Goal: Transaction & Acquisition: Purchase product/service

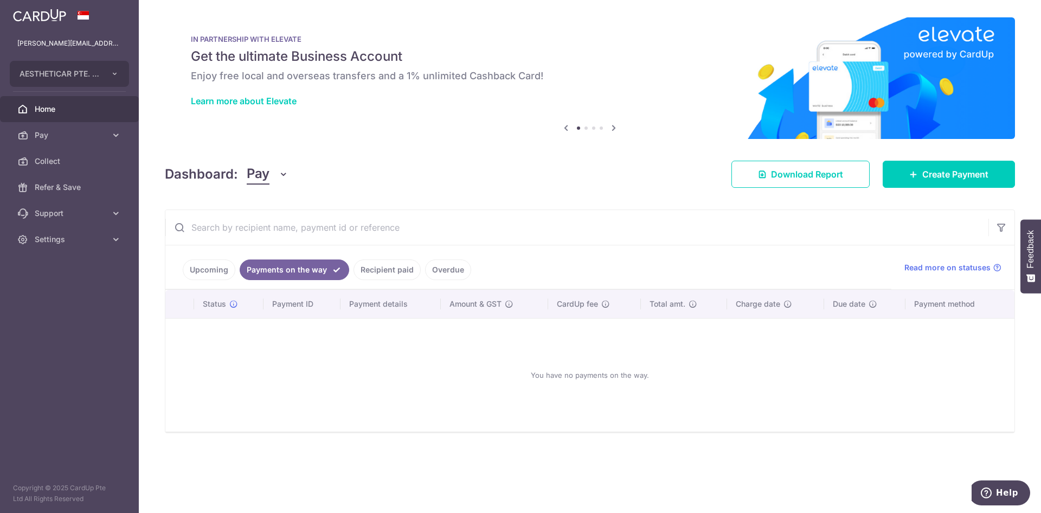
click at [368, 275] on link "Recipient paid" at bounding box center [387, 269] width 67 height 21
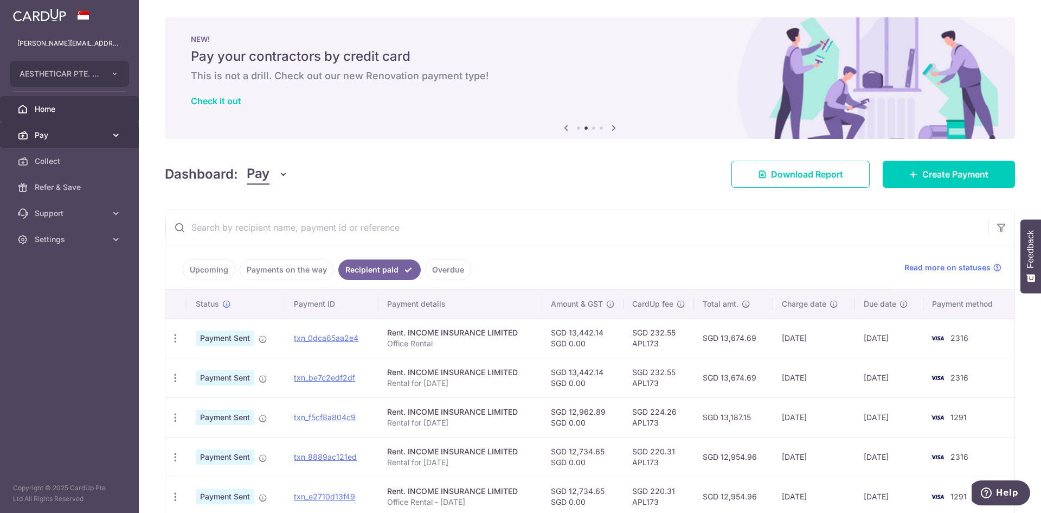
click at [71, 131] on span "Pay" at bounding box center [71, 135] width 72 height 11
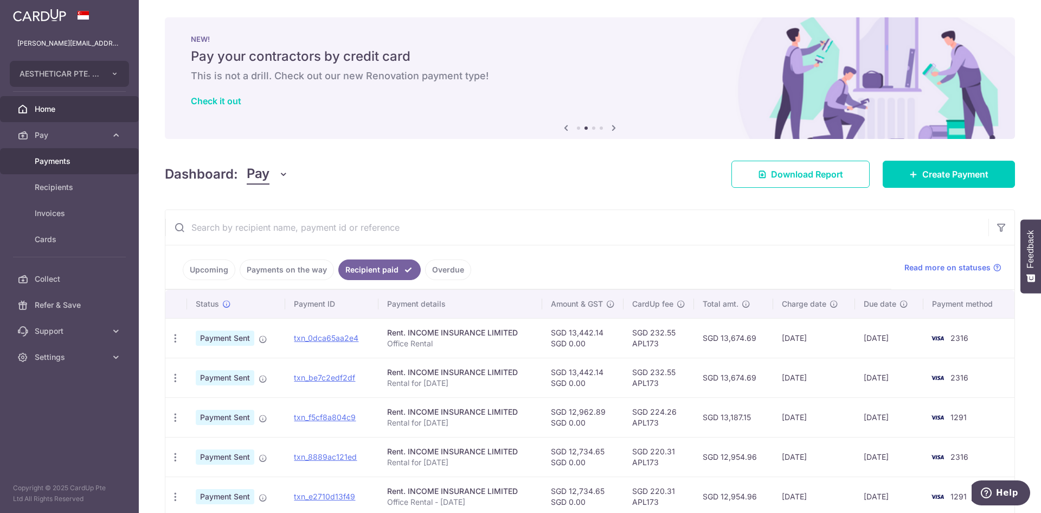
click at [46, 155] on link "Payments" at bounding box center [69, 161] width 139 height 26
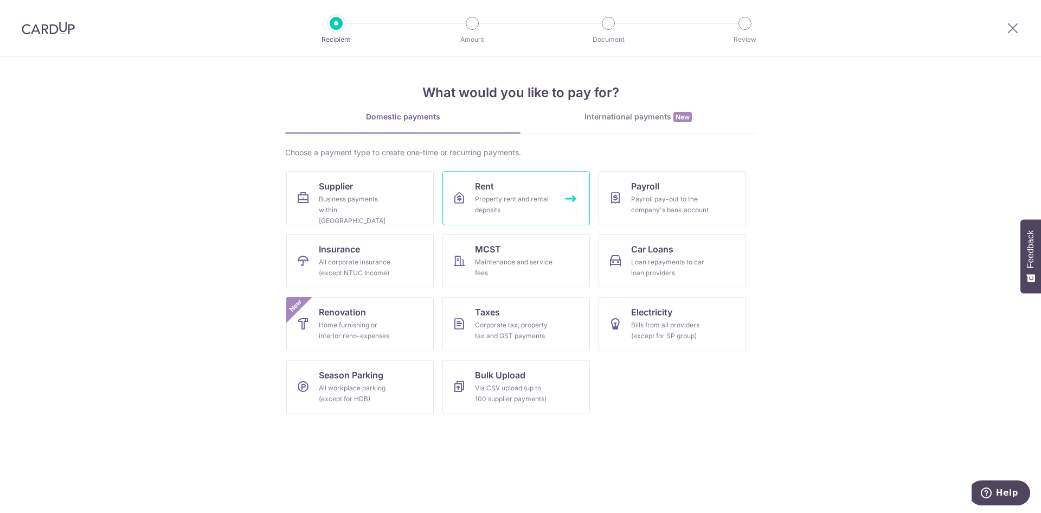
click at [549, 187] on link "Rent Property rent and rental deposits" at bounding box center [517, 198] width 148 height 54
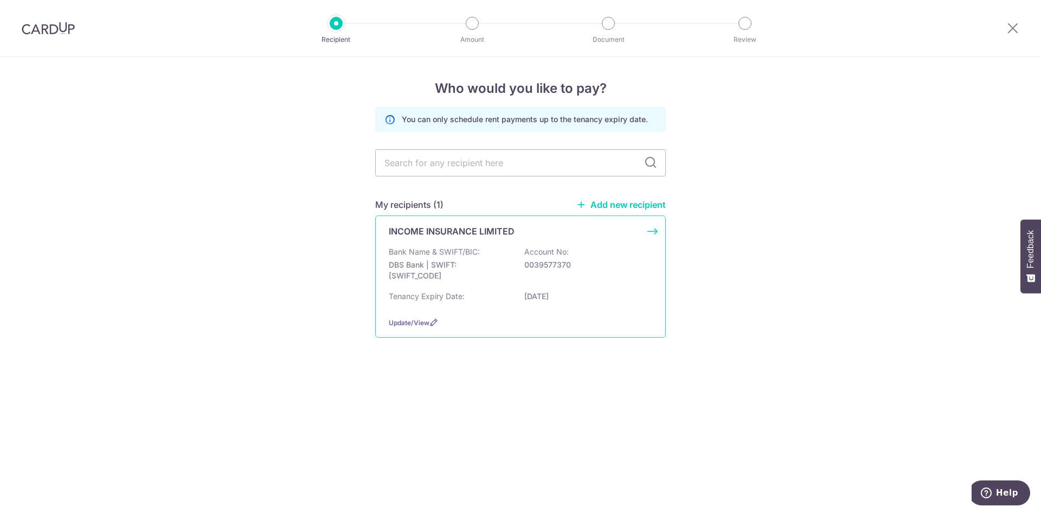
click at [492, 286] on div "Bank Name & SWIFT/BIC: DBS Bank | SWIFT: DBSSSGSGXXX Account No: 0039577370" at bounding box center [521, 266] width 264 height 40
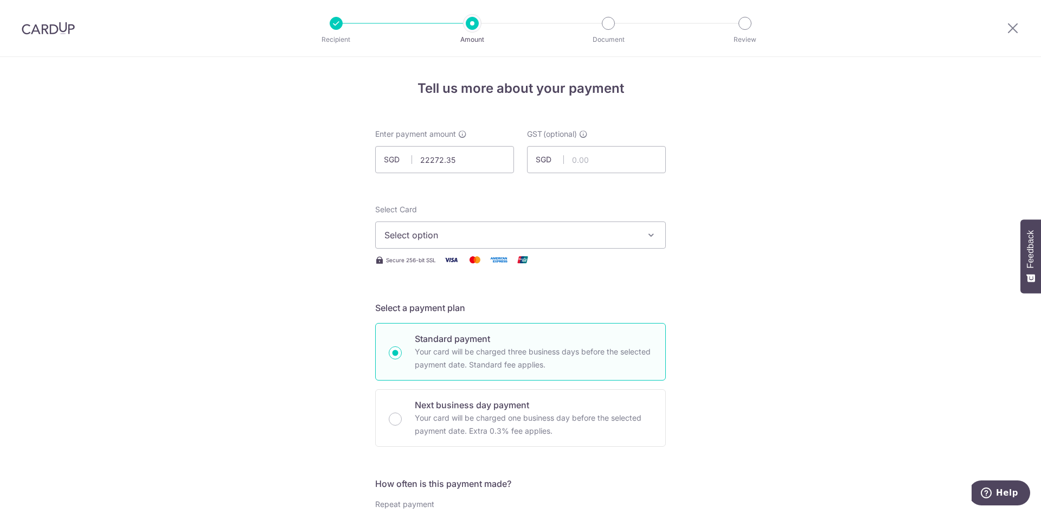
type input "22,272.35"
click at [549, 236] on span "Select option" at bounding box center [511, 234] width 253 height 13
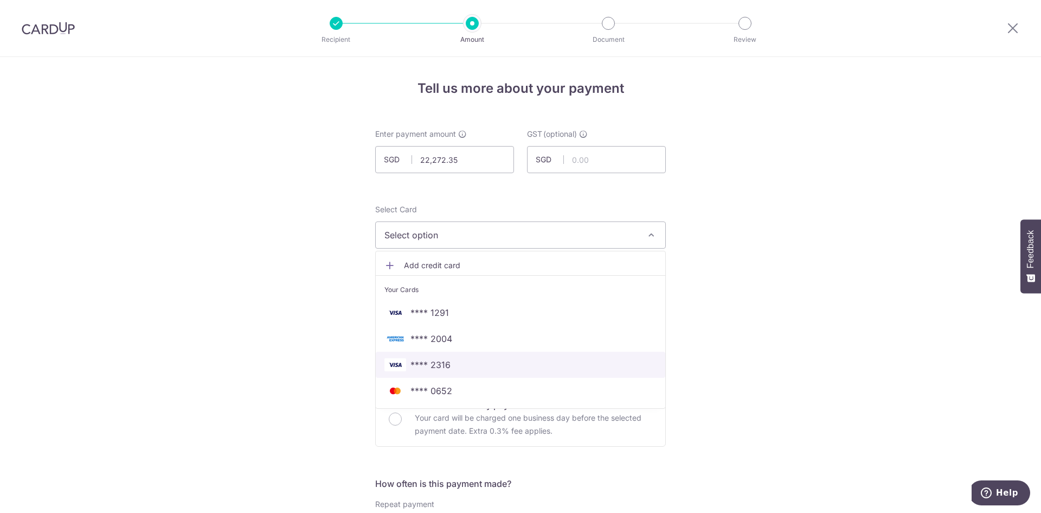
click at [477, 368] on span "**** 2316" at bounding box center [521, 364] width 272 height 13
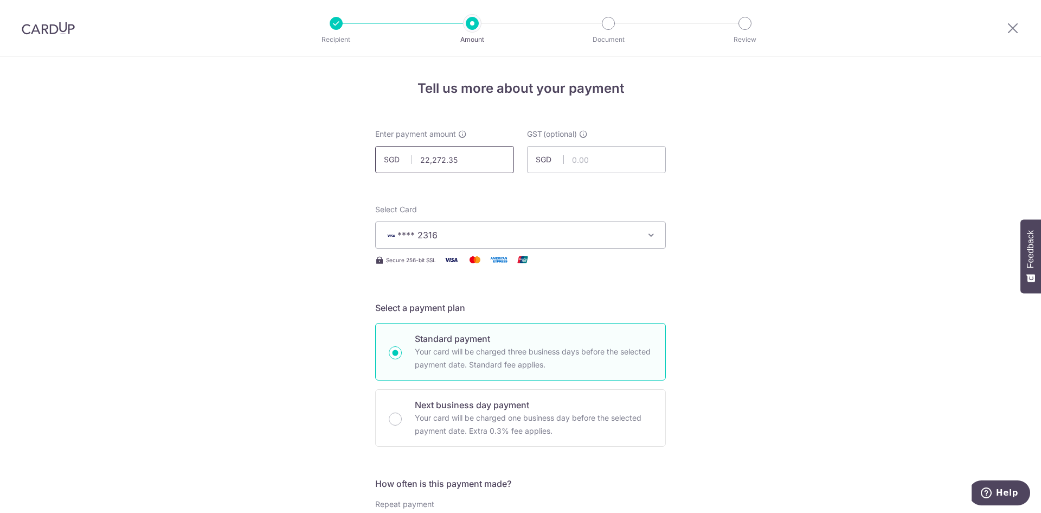
click at [481, 158] on input "22,272.35" at bounding box center [444, 159] width 139 height 27
drag, startPoint x: 481, startPoint y: 158, endPoint x: 352, endPoint y: 153, distance: 129.2
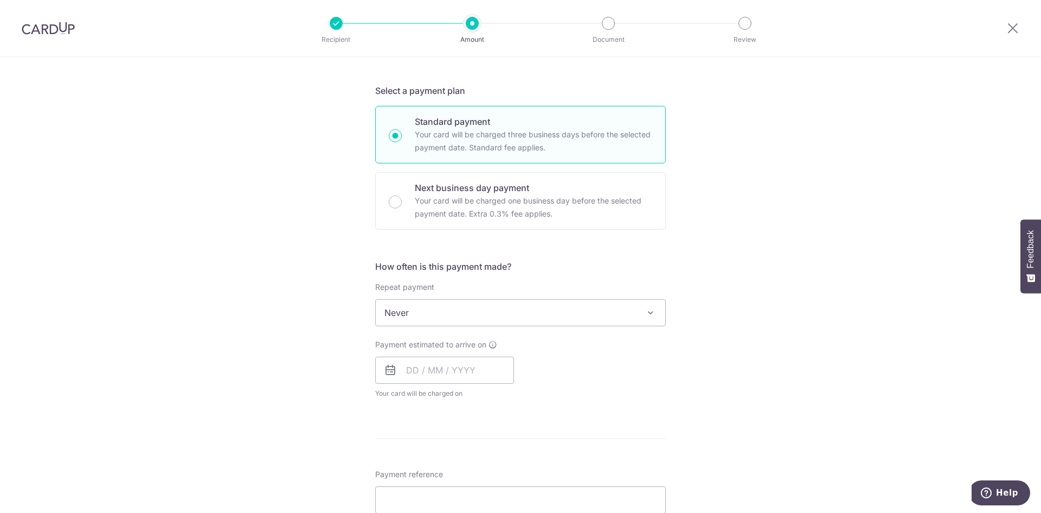
click at [492, 311] on span "Never" at bounding box center [521, 312] width 290 height 26
type input "13,442.14"
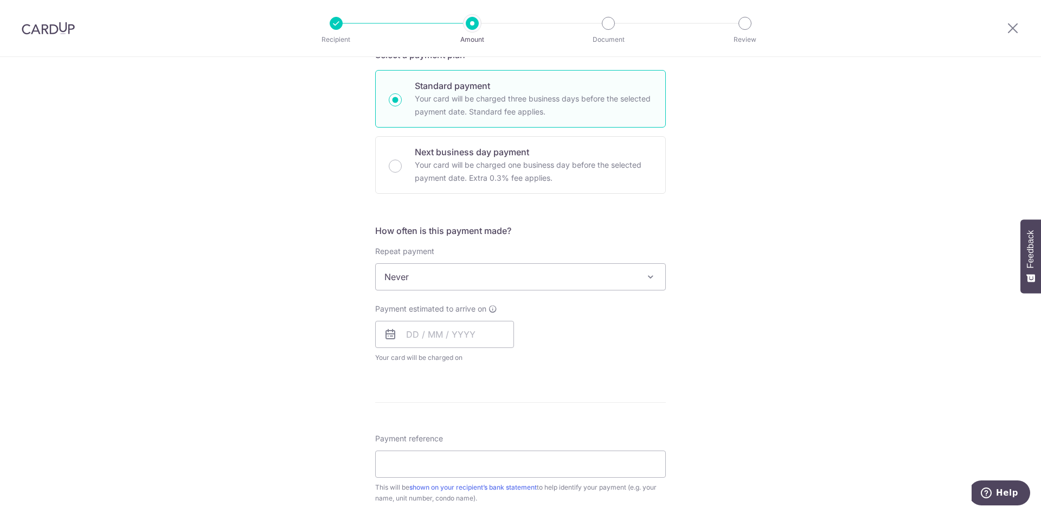
scroll to position [271, 0]
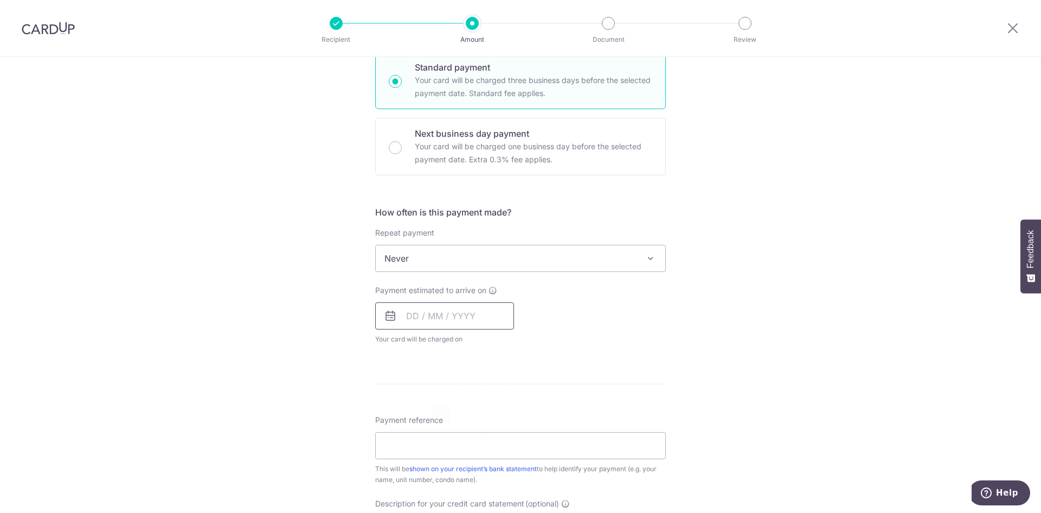
click at [450, 313] on input "text" at bounding box center [444, 315] width 139 height 27
click at [444, 415] on link "7" at bounding box center [440, 414] width 17 height 17
type input "07/10/2025"
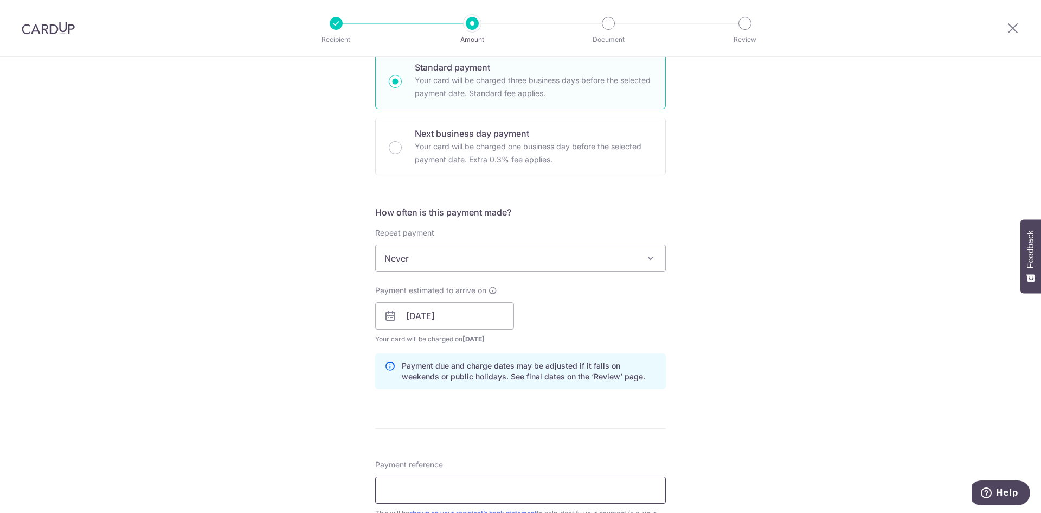
click at [470, 481] on input "Payment reference" at bounding box center [520, 489] width 291 height 27
drag, startPoint x: 438, startPoint y: 488, endPoint x: 522, endPoint y: 489, distance: 84.1
click at [537, 498] on input "Office Rent - Jul" at bounding box center [520, 489] width 291 height 27
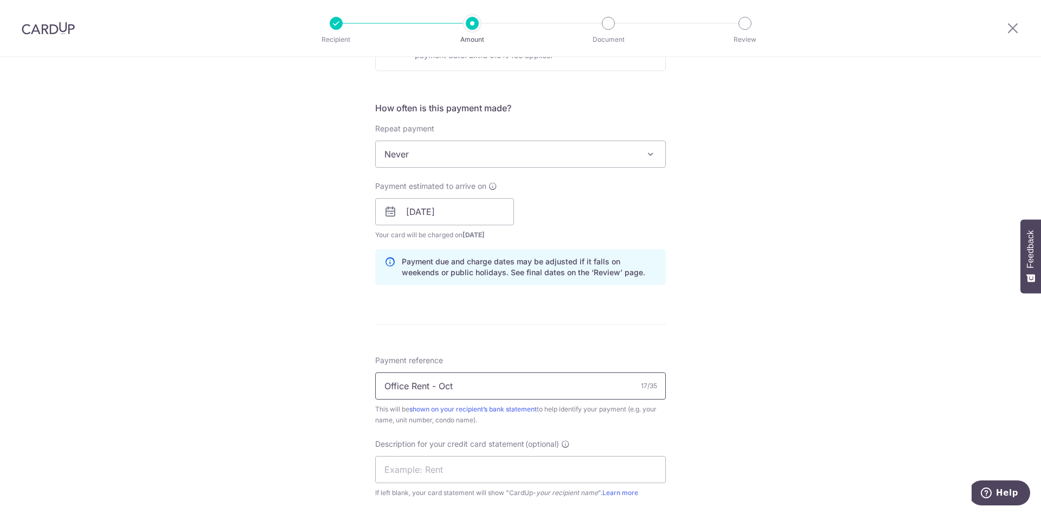
scroll to position [542, 0]
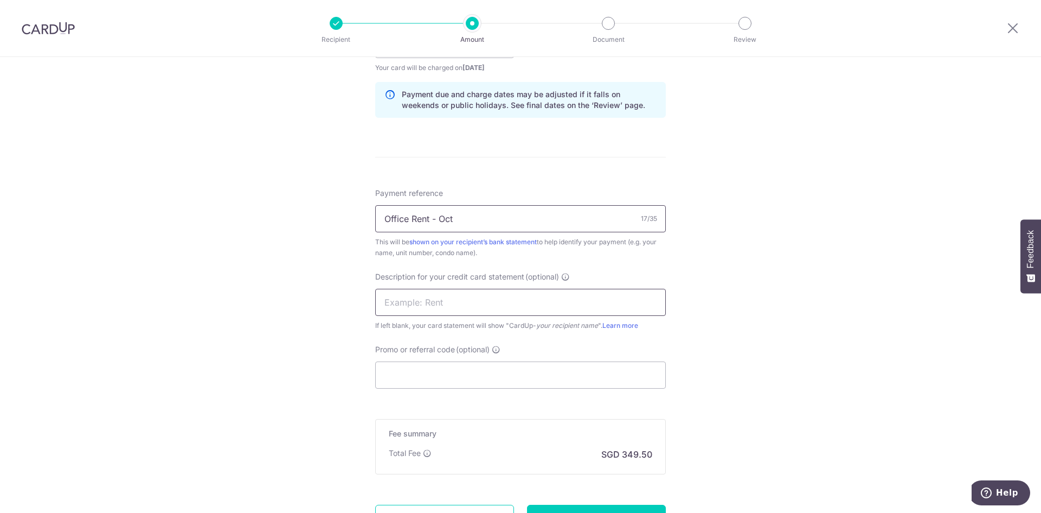
drag, startPoint x: 507, startPoint y: 221, endPoint x: 481, endPoint y: 292, distance: 75.0
click at [305, 203] on div "Tell us more about your payment Enter payment amount SGD 13,442.14 13442.14 GST…" at bounding box center [520, 64] width 1041 height 1098
type input "Office Rent - Oct"
click at [484, 307] on input "text" at bounding box center [520, 302] width 291 height 27
drag, startPoint x: 491, startPoint y: 217, endPoint x: 275, endPoint y: 211, distance: 216.5
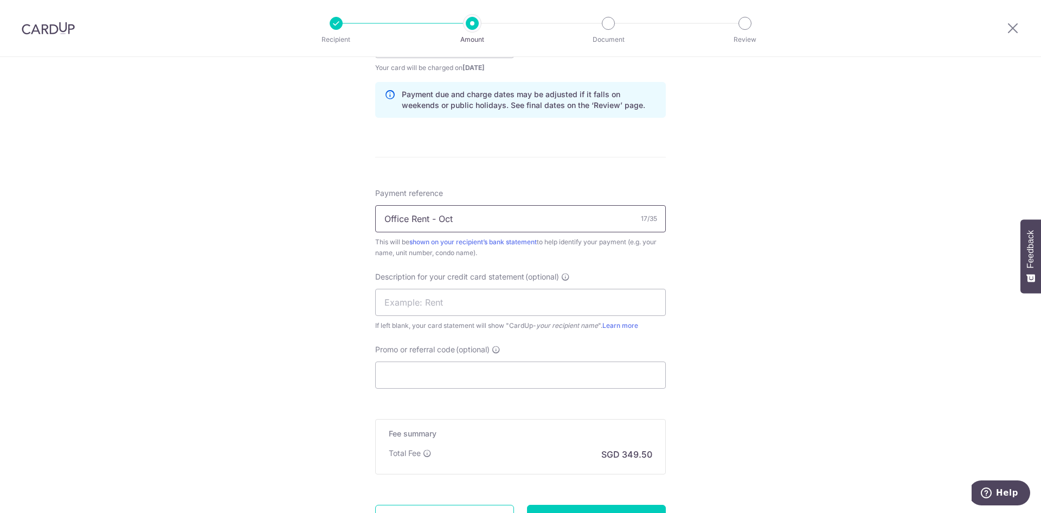
click at [263, 202] on div "Tell us more about your payment Enter payment amount SGD 13,442.14 13442.14 GST…" at bounding box center [520, 64] width 1041 height 1098
click at [416, 296] on input "text" at bounding box center [520, 302] width 291 height 27
type input "Office Rental"
click at [443, 363] on input "Promo or referral code (optional)" at bounding box center [520, 374] width 291 height 27
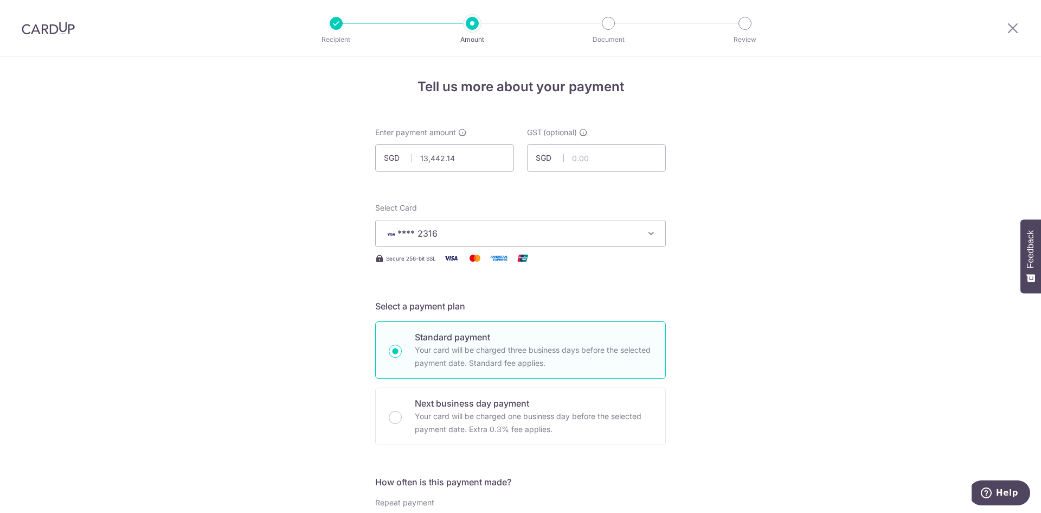
scroll to position [0, 0]
type input "APL173"
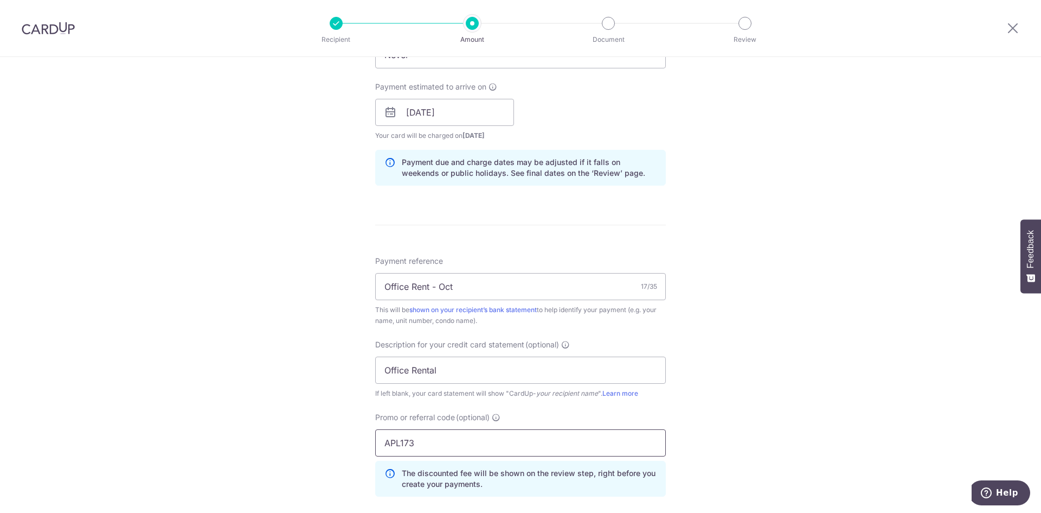
scroll to position [529, 0]
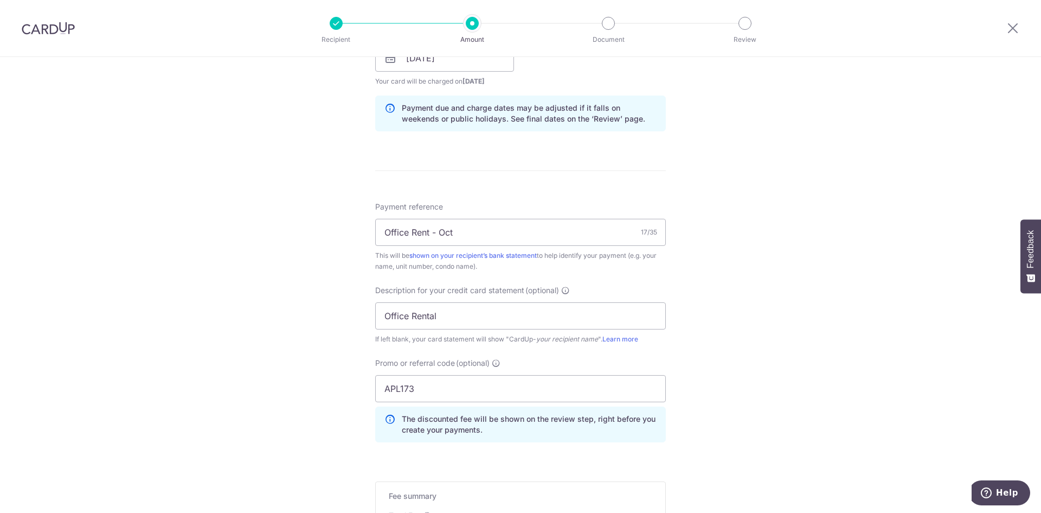
click at [923, 157] on div "Tell us more about your payment Enter payment amount SGD 13,442.14 13442.14 GST…" at bounding box center [520, 101] width 1041 height 1147
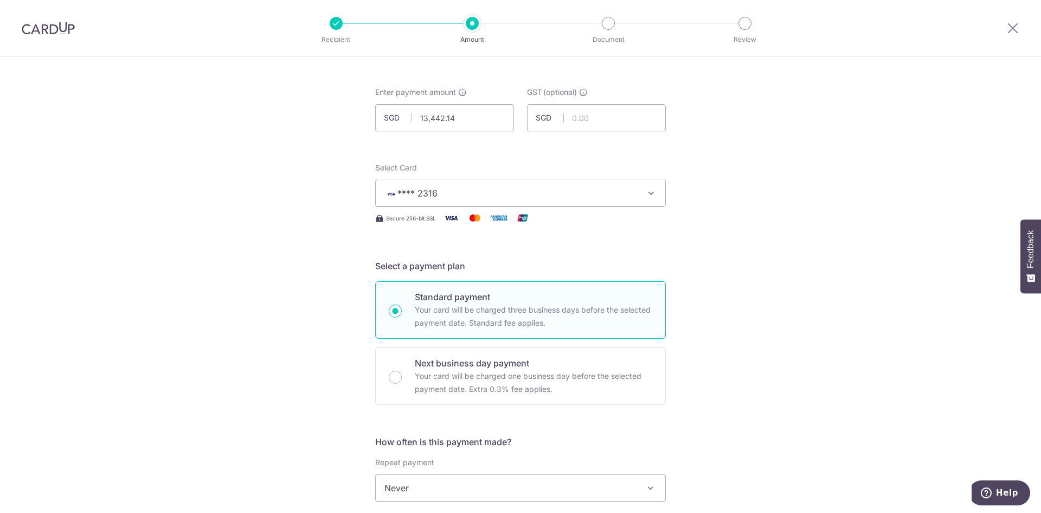
scroll to position [41, 0]
click at [450, 184] on button "**** 2316" at bounding box center [520, 194] width 291 height 27
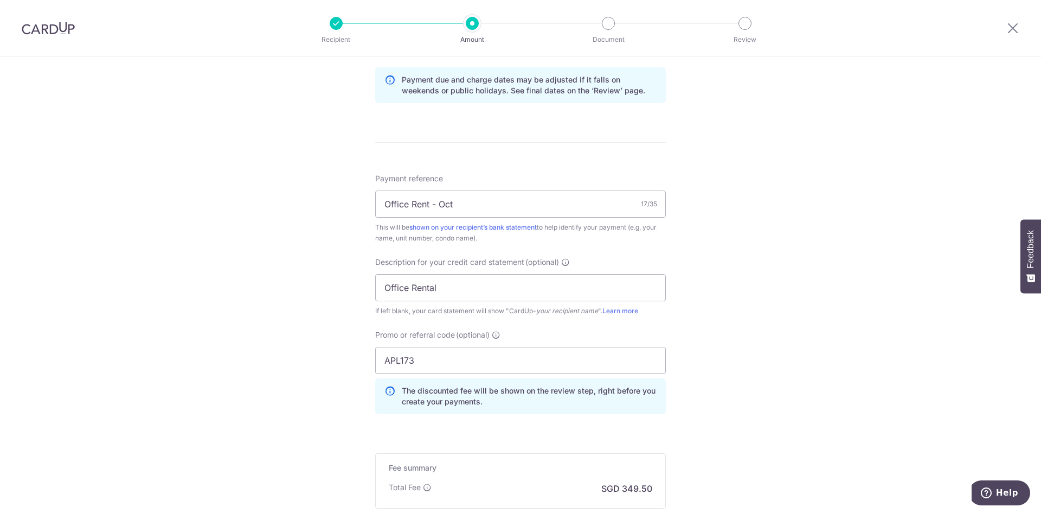
scroll to position [366, 0]
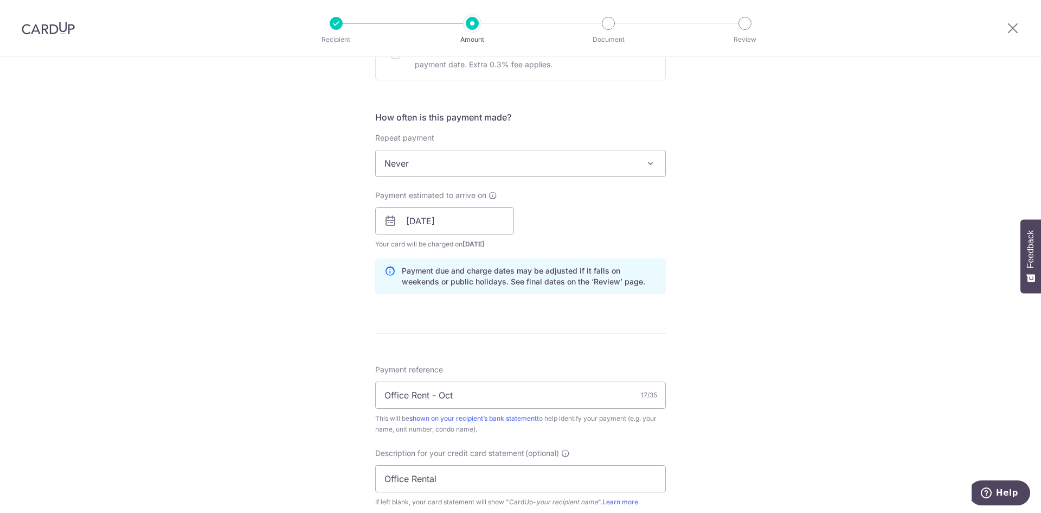
click at [474, 175] on span "Never" at bounding box center [521, 163] width 290 height 26
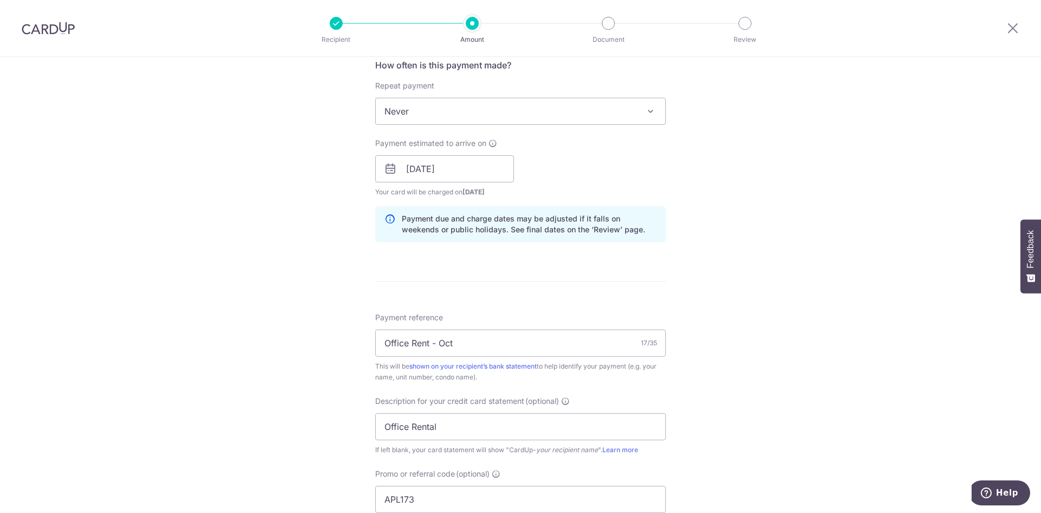
scroll to position [475, 0]
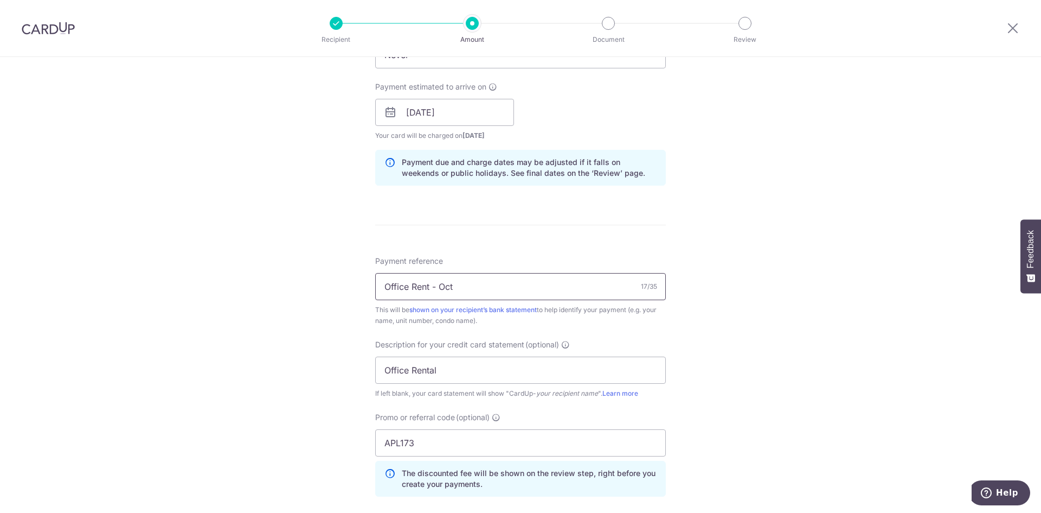
click at [479, 290] on input "Office Rent - Oct" at bounding box center [520, 286] width 291 height 27
type input "Office Rent - Oct"
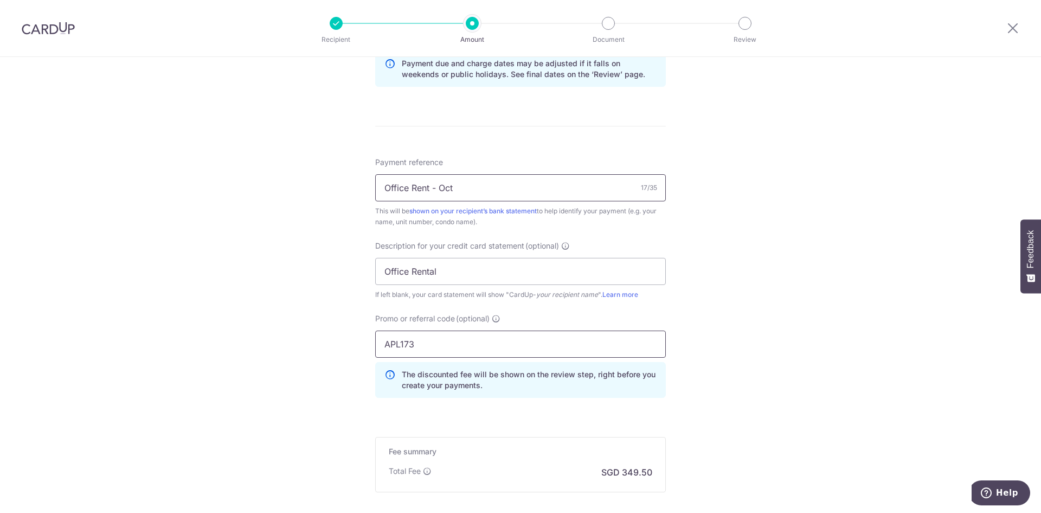
scroll to position [691, 0]
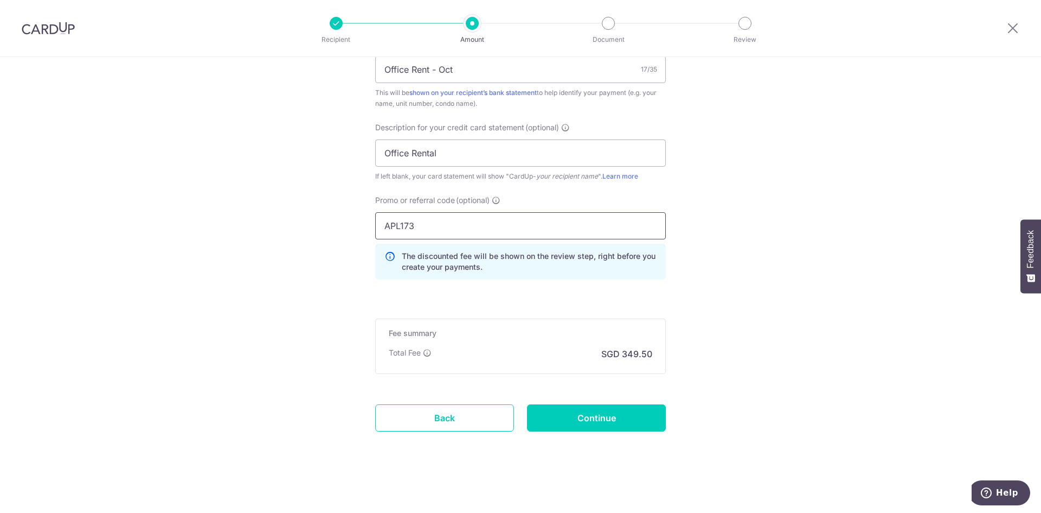
click at [483, 215] on input "APL173" at bounding box center [520, 225] width 291 height 27
click at [466, 236] on input "APL173" at bounding box center [520, 225] width 291 height 27
click at [606, 414] on input "Continue" at bounding box center [596, 417] width 139 height 27
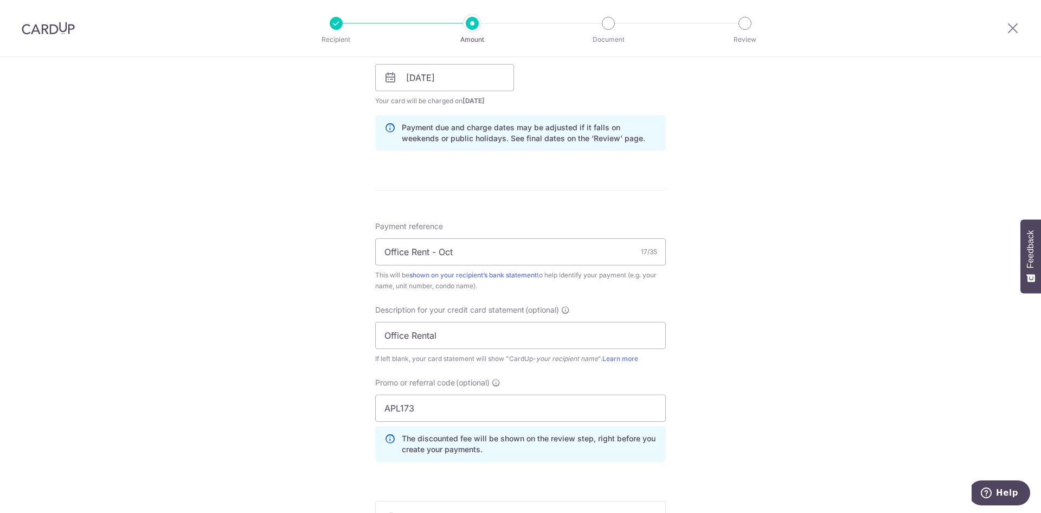
scroll to position [529, 0]
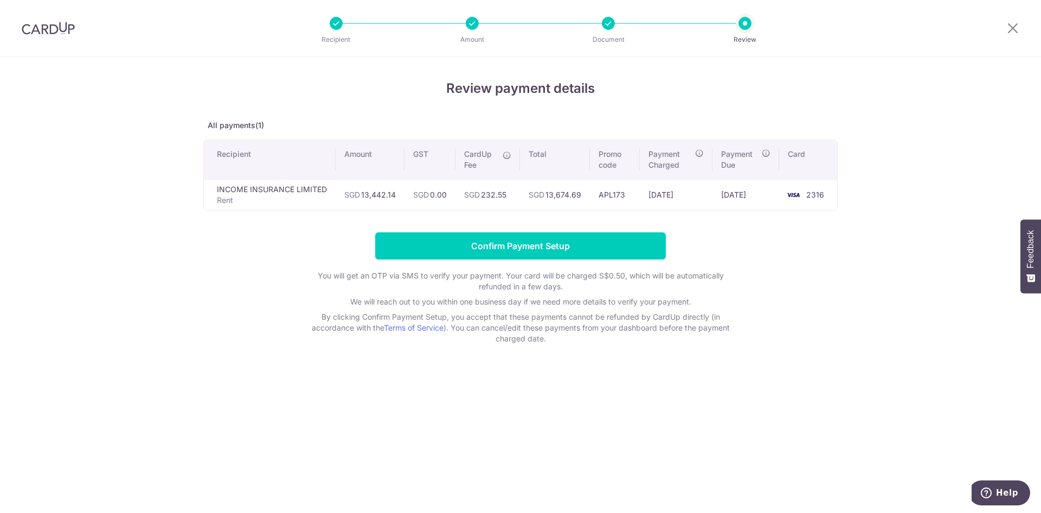
click at [324, 415] on div "Review payment details All payments(1) Recipient Amount GST CardUp Fee Total Pr…" at bounding box center [520, 285] width 1041 height 456
click at [341, 270] on p "You will get an OTP via SMS to verify your payment. Your card will be charged S…" at bounding box center [521, 281] width 434 height 22
click at [328, 377] on div "Review payment details All payments(1) Recipient Amount GST CardUp Fee Total Pr…" at bounding box center [520, 285] width 1041 height 456
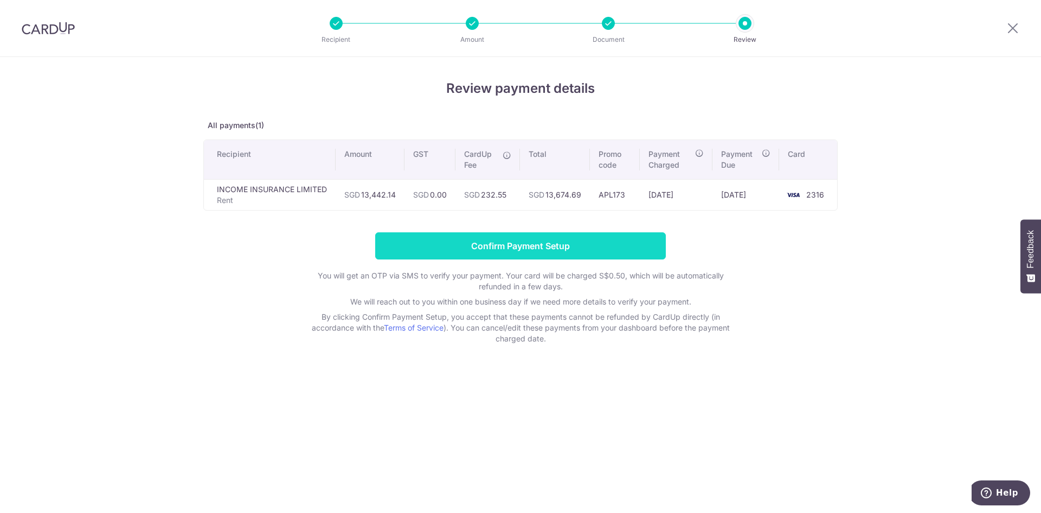
click at [497, 243] on input "Confirm Payment Setup" at bounding box center [520, 245] width 291 height 27
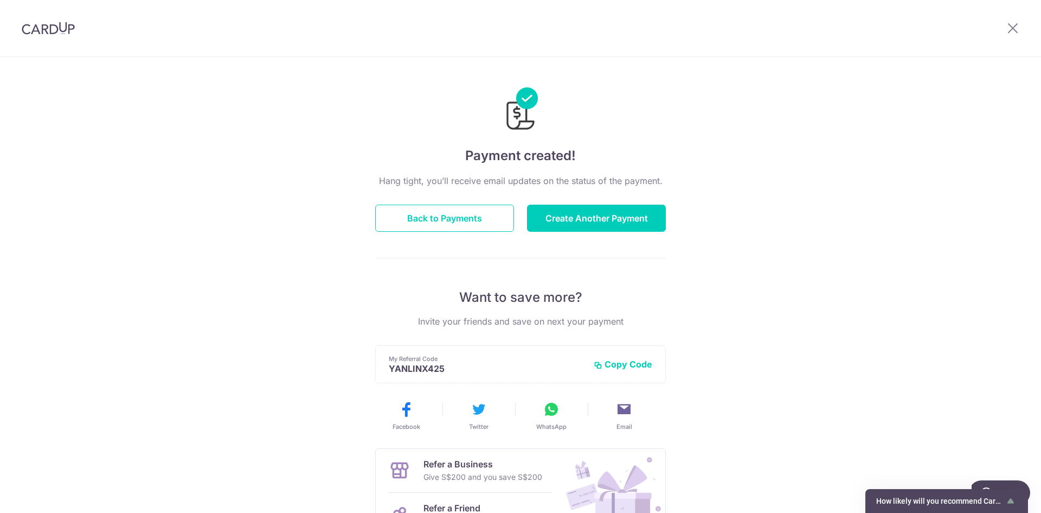
drag, startPoint x: 151, startPoint y: 416, endPoint x: 174, endPoint y: 415, distance: 22.2
click at [151, 416] on div "Payment created! Hang tight, you’ll receive email updates on the status of the …" at bounding box center [520, 346] width 1041 height 579
